Goal: Task Accomplishment & Management: Use online tool/utility

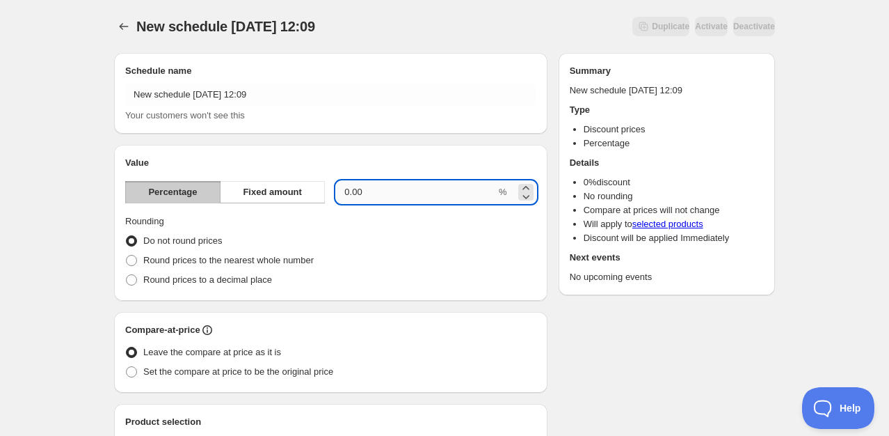
click at [389, 195] on input "0.00" at bounding box center [416, 192] width 160 height 22
type input "0"
type input "20"
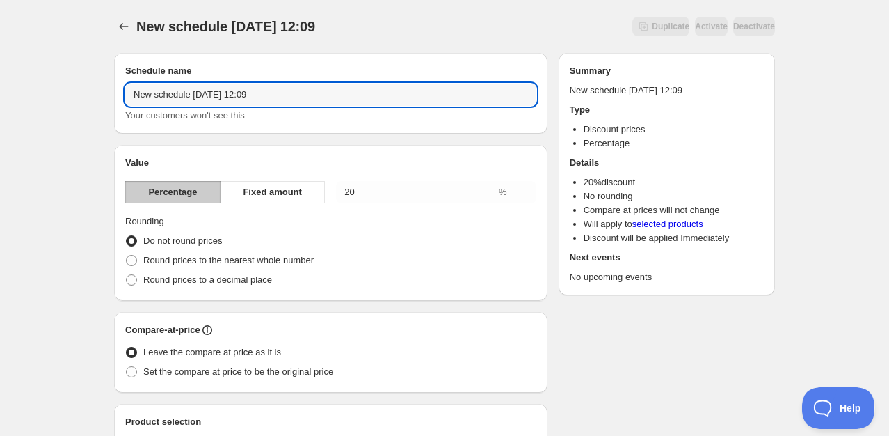
drag, startPoint x: 270, startPoint y: 93, endPoint x: 84, endPoint y: 111, distance: 186.6
type input "20% off bank holiday offer"
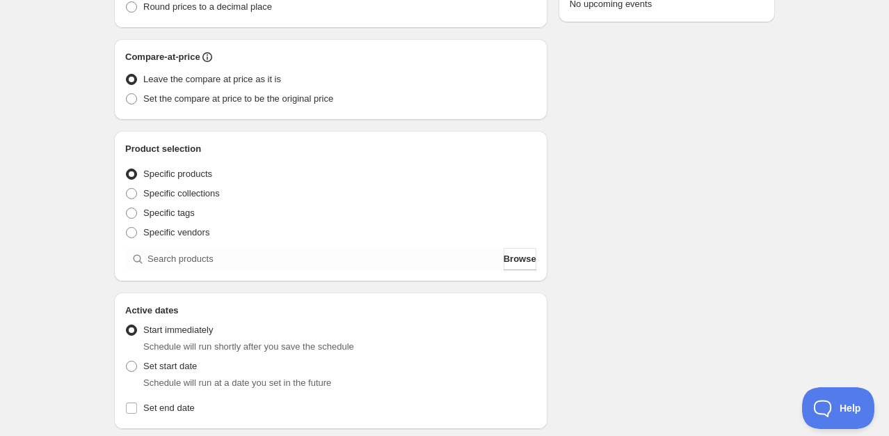
scroll to position [273, 0]
click at [165, 193] on span "Specific collections" at bounding box center [181, 193] width 77 height 10
click at [127, 189] on input "Specific collections" at bounding box center [126, 188] width 1 height 1
radio input "true"
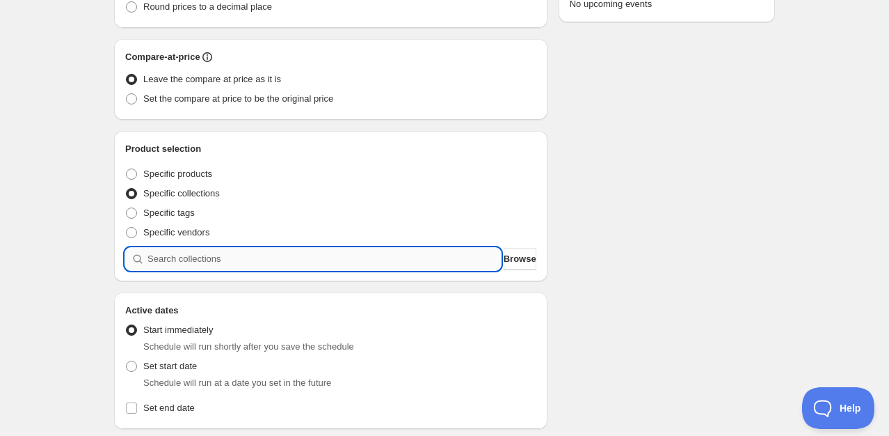
click at [234, 265] on input "search" at bounding box center [324, 259] width 353 height 22
click at [514, 262] on span "Browse" at bounding box center [520, 259] width 33 height 14
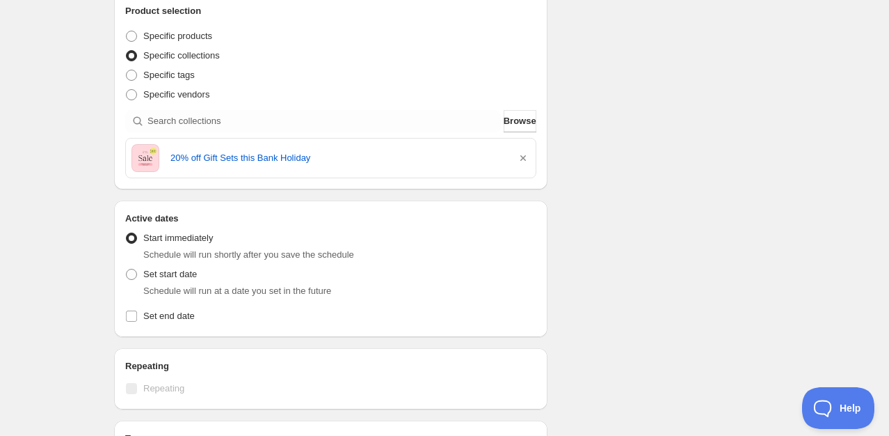
scroll to position [462, 0]
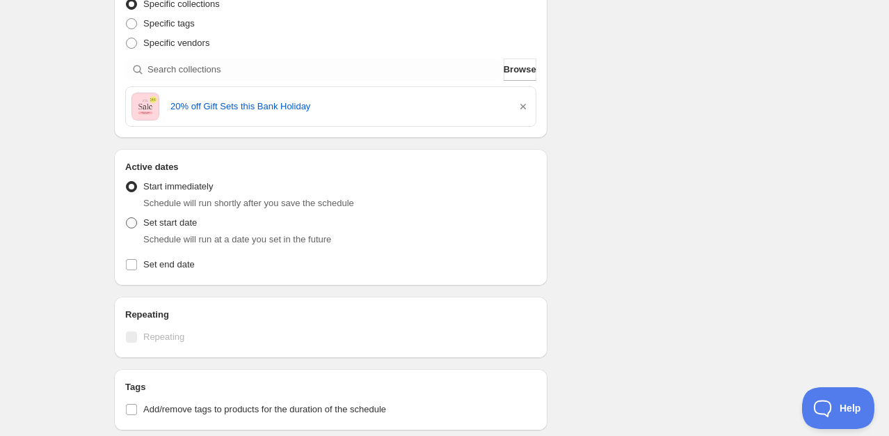
click at [153, 220] on span "Set start date" at bounding box center [170, 222] width 54 height 10
click at [127, 218] on input "Set start date" at bounding box center [126, 217] width 1 height 1
radio input "true"
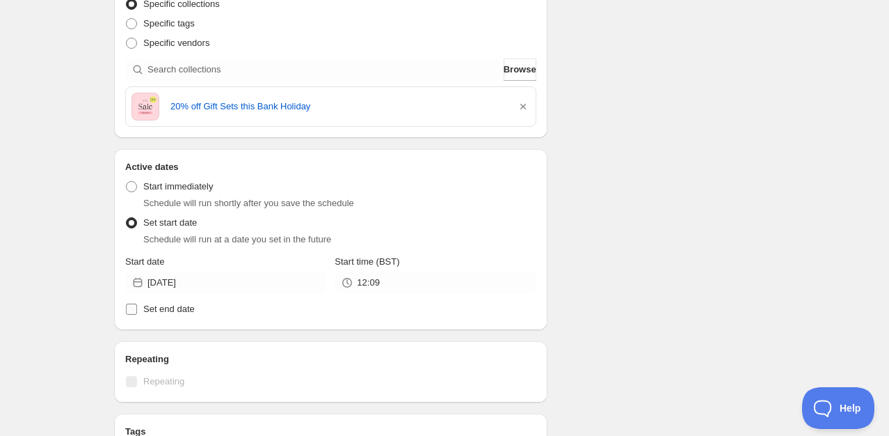
click at [143, 310] on span "Set end date" at bounding box center [168, 308] width 51 height 10
click at [137, 310] on input "Set end date" at bounding box center [131, 308] width 11 height 11
checkbox input "true"
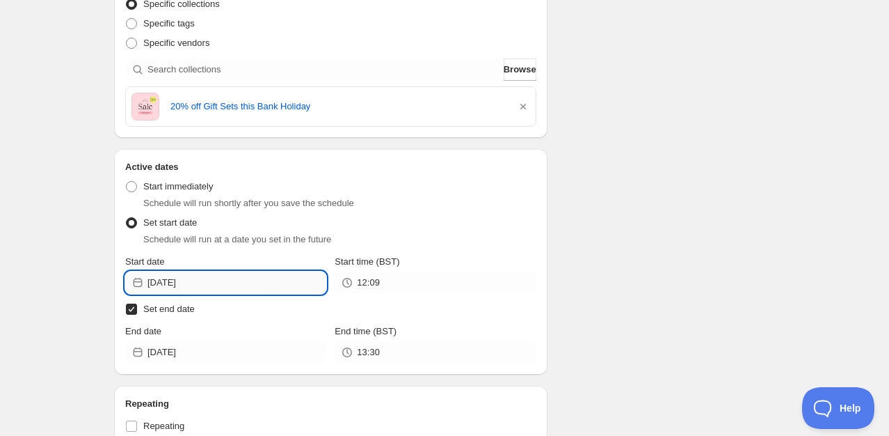
click at [207, 282] on input "[DATE]" at bounding box center [237, 282] width 179 height 22
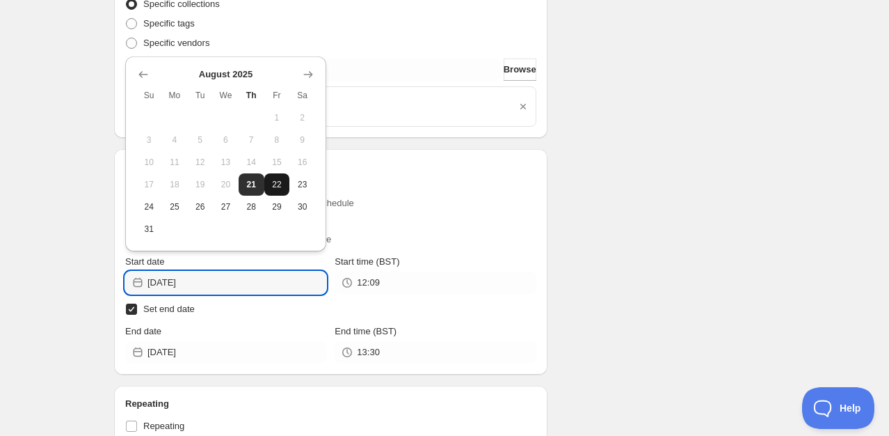
click at [273, 179] on span "22" at bounding box center [277, 184] width 15 height 11
type input "[DATE]"
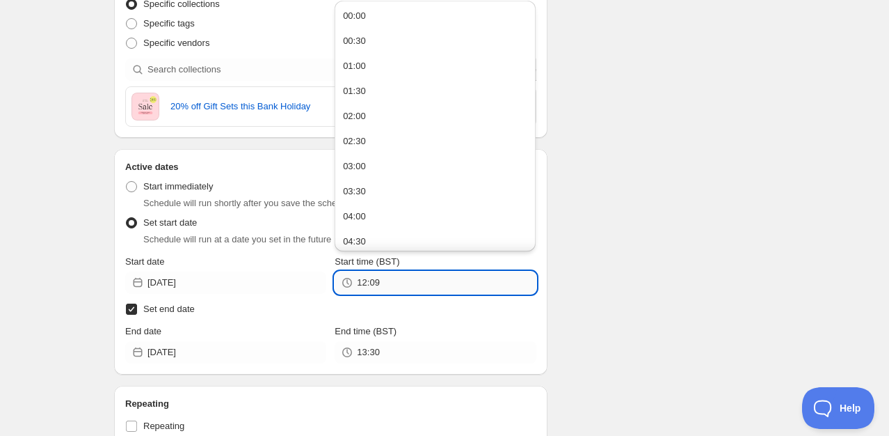
click at [376, 279] on input "12:09" at bounding box center [446, 282] width 179 height 22
click at [377, 60] on button "01:00" at bounding box center [435, 66] width 193 height 22
type input "01:00"
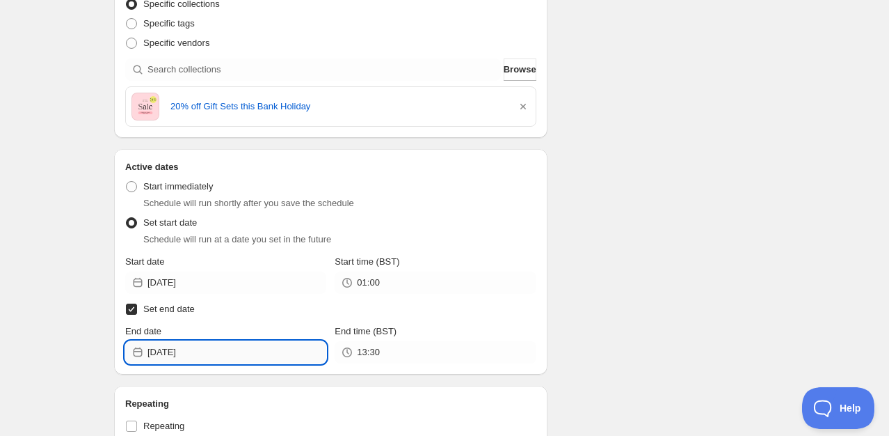
click at [189, 342] on input "[DATE]" at bounding box center [237, 352] width 179 height 22
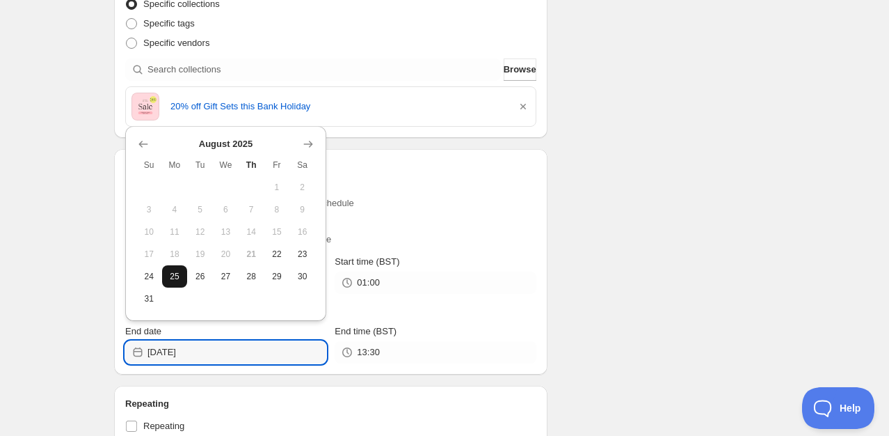
click at [180, 278] on span "25" at bounding box center [175, 276] width 15 height 11
type input "[DATE]"
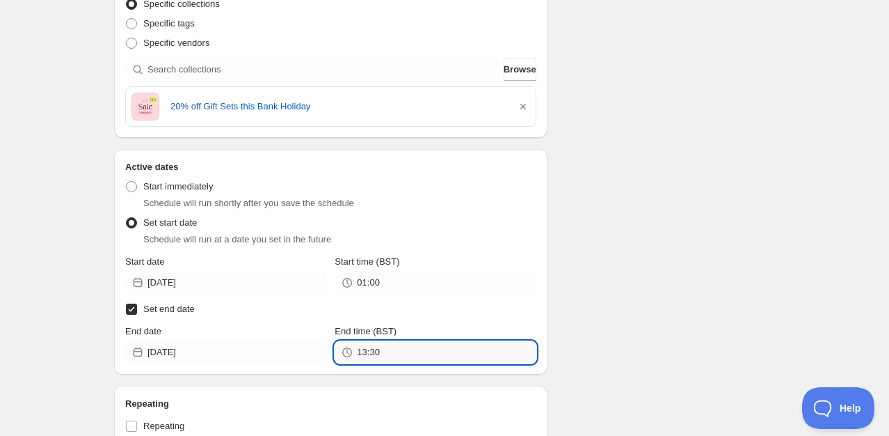
click at [417, 352] on input "13:30" at bounding box center [446, 352] width 179 height 22
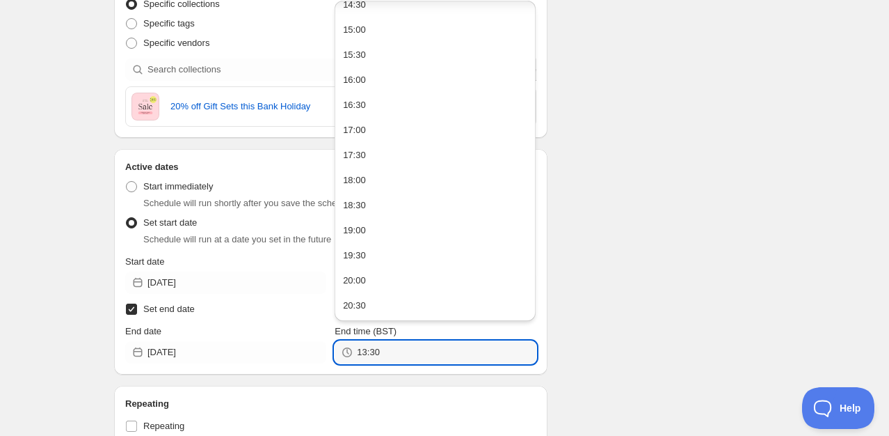
scroll to position [888, 0]
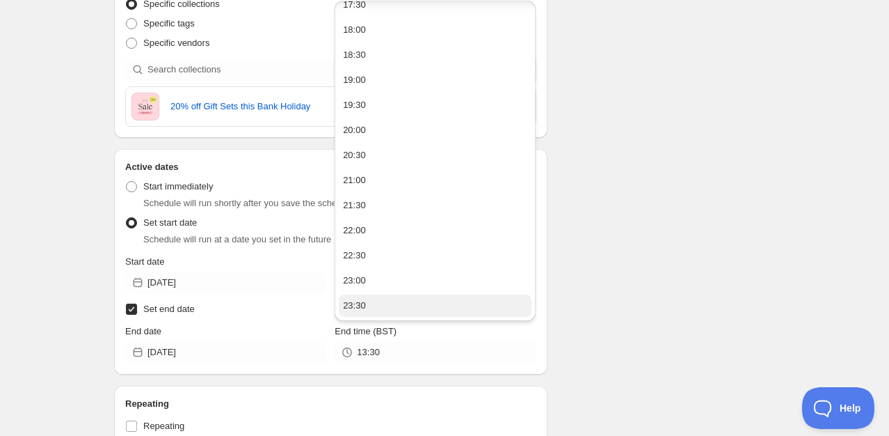
click at [373, 296] on button "23:30" at bounding box center [435, 305] width 193 height 22
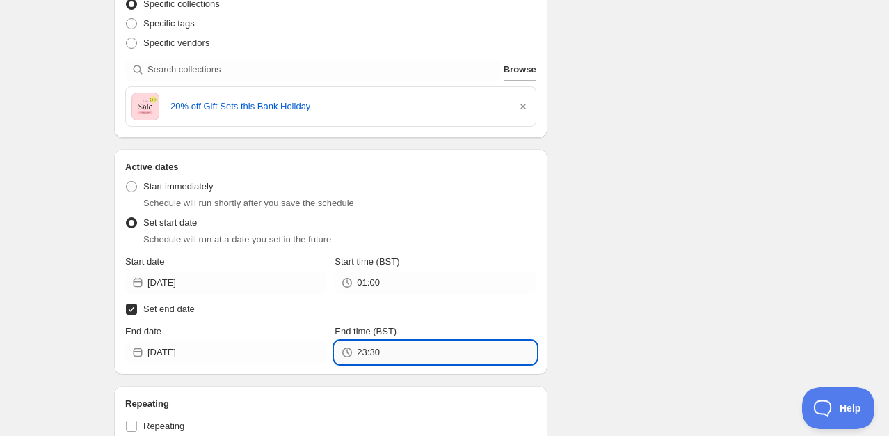
click at [421, 352] on input "23:30" at bounding box center [446, 352] width 179 height 22
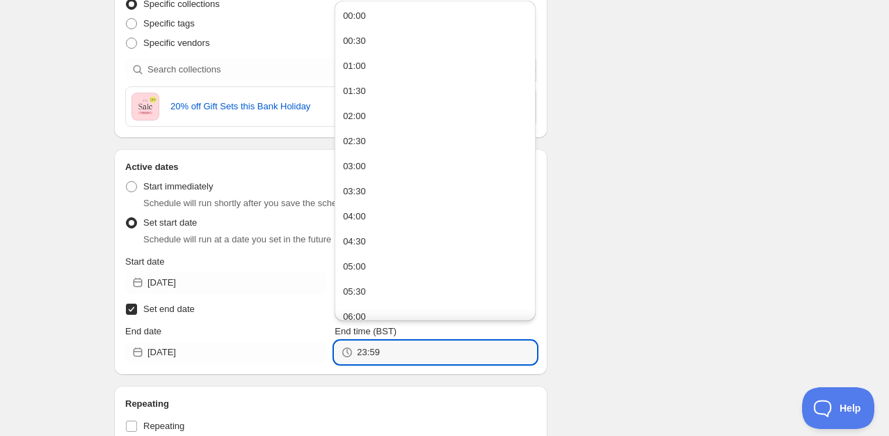
type input "23:59"
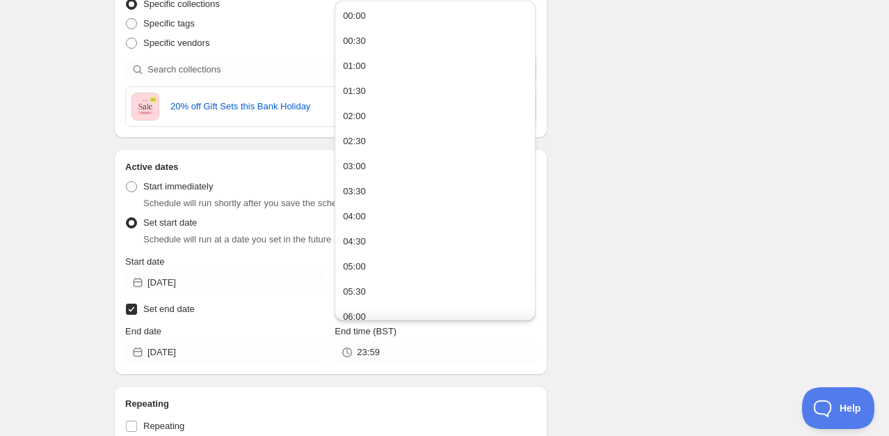
click at [621, 344] on div "Schedule name 20% off bank holiday offer Your customers won't see this Value Pe…" at bounding box center [439, 127] width 672 height 1095
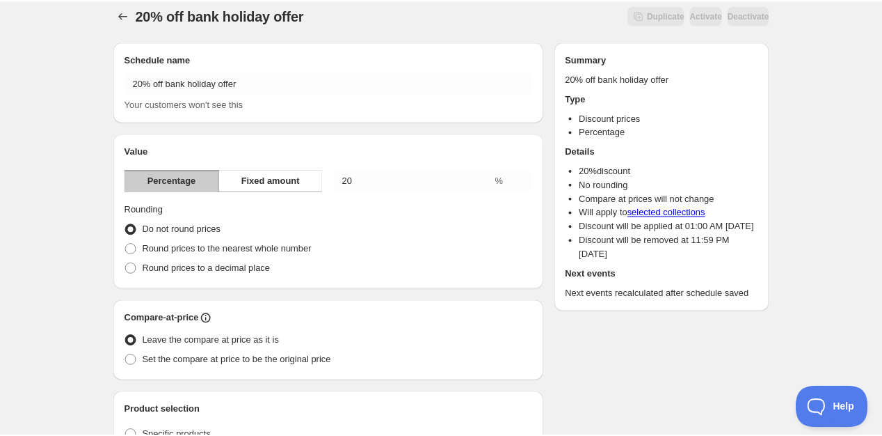
scroll to position [0, 0]
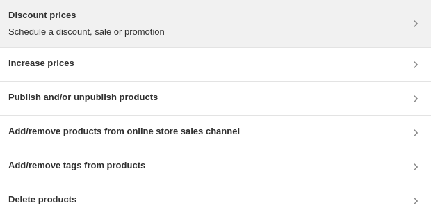
click at [176, 26] on div "Discount prices Schedule a discount, sale or promotion" at bounding box center [215, 23] width 415 height 31
